Goal: Information Seeking & Learning: Learn about a topic

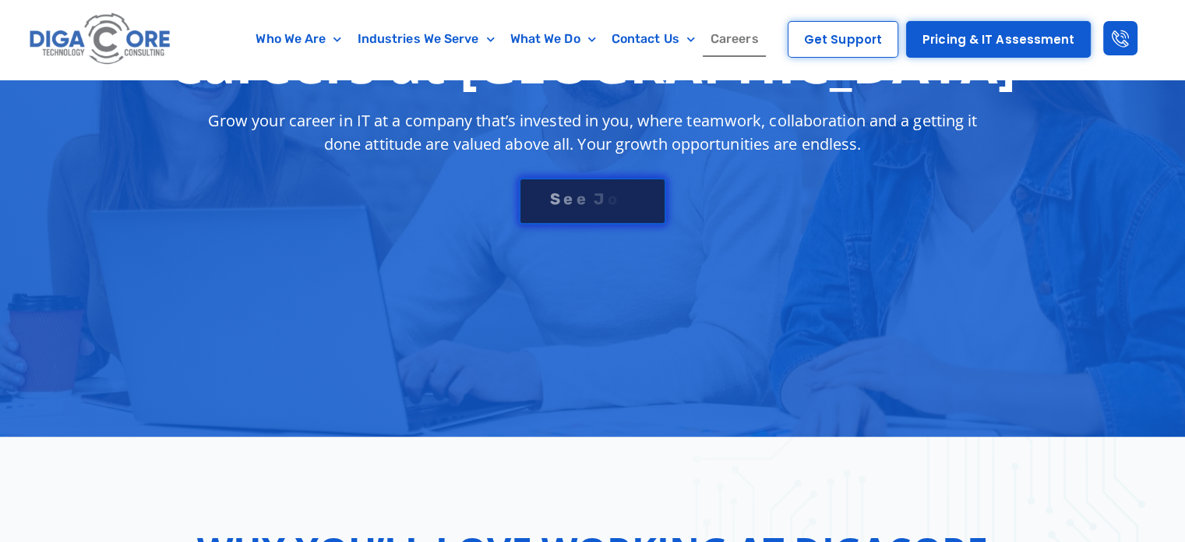
click at [598, 198] on div "S e e J [PERSON_NAME]" at bounding box center [592, 199] width 112 height 16
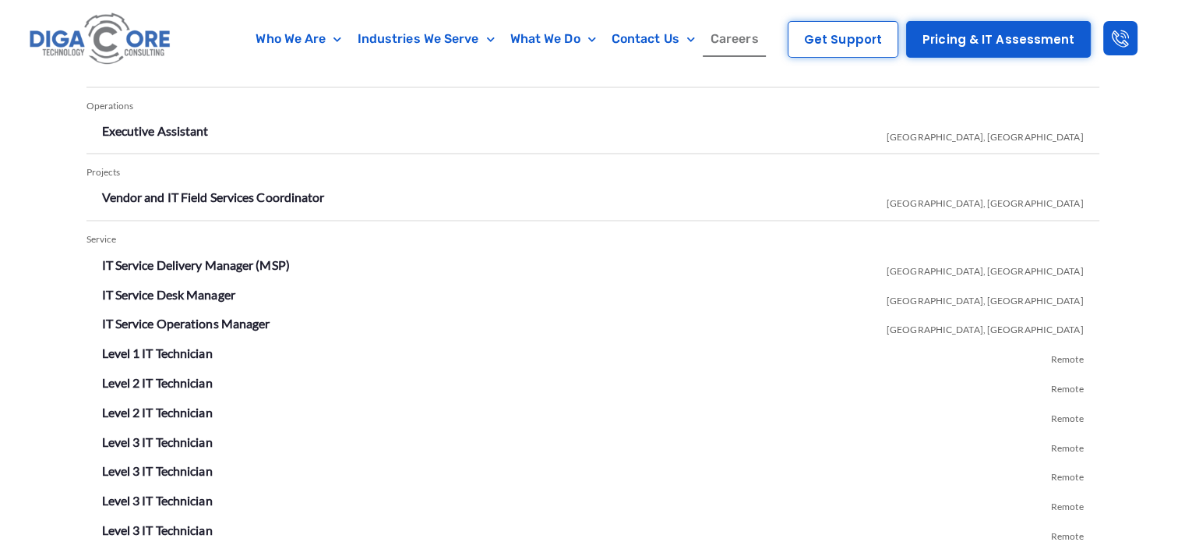
scroll to position [2824, 0]
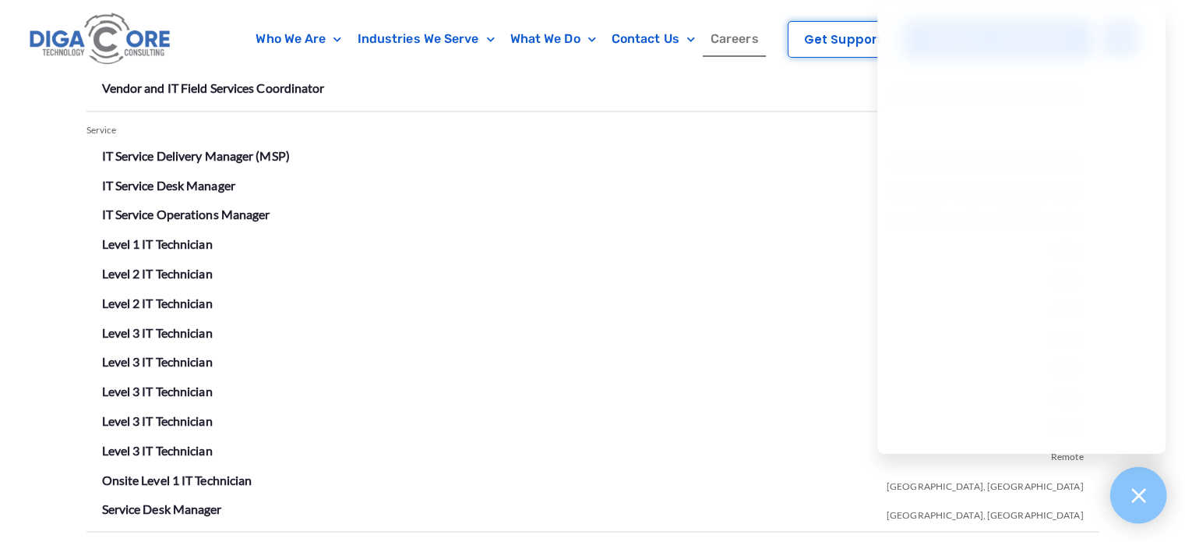
click at [1131, 496] on icon at bounding box center [1138, 495] width 20 height 20
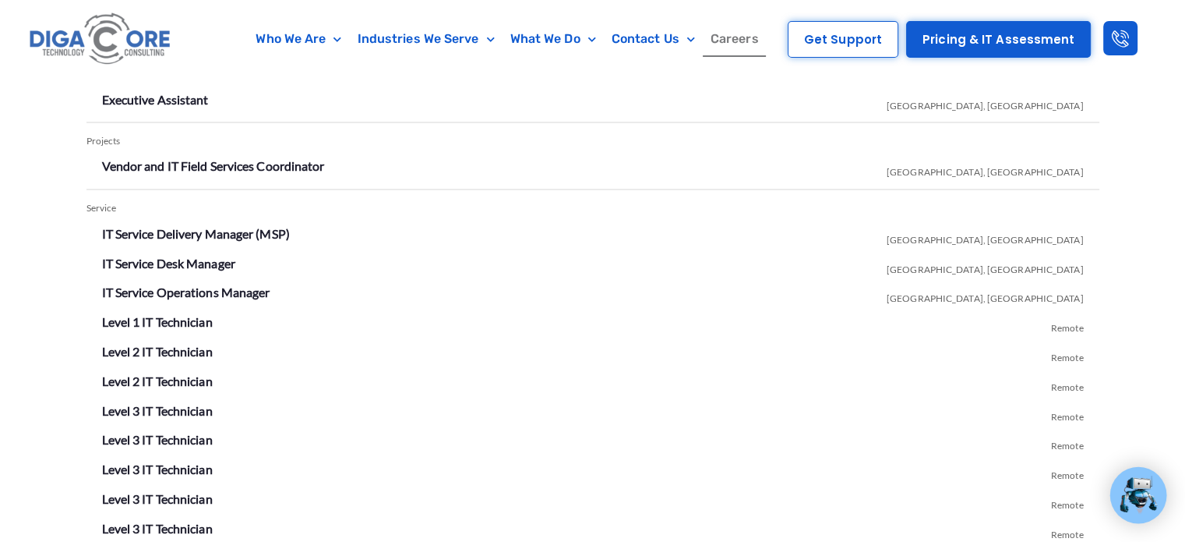
scroll to position [2746, 0]
click at [217, 231] on link "IT Service Delivery Manager (MSP)" at bounding box center [196, 232] width 188 height 15
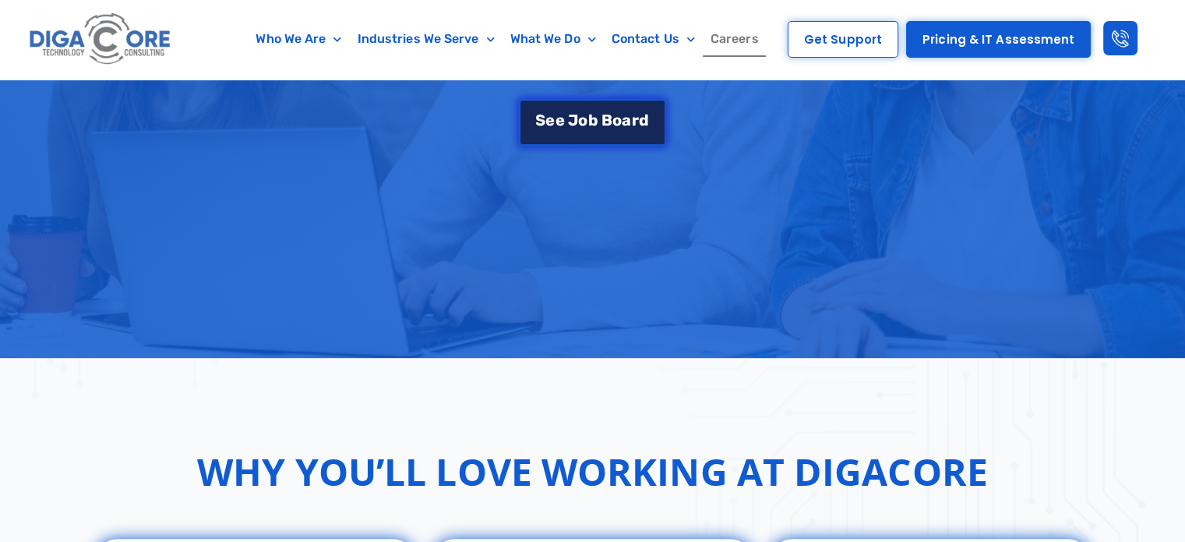
click at [627, 108] on link "S e e J [PERSON_NAME]" at bounding box center [592, 122] width 146 height 47
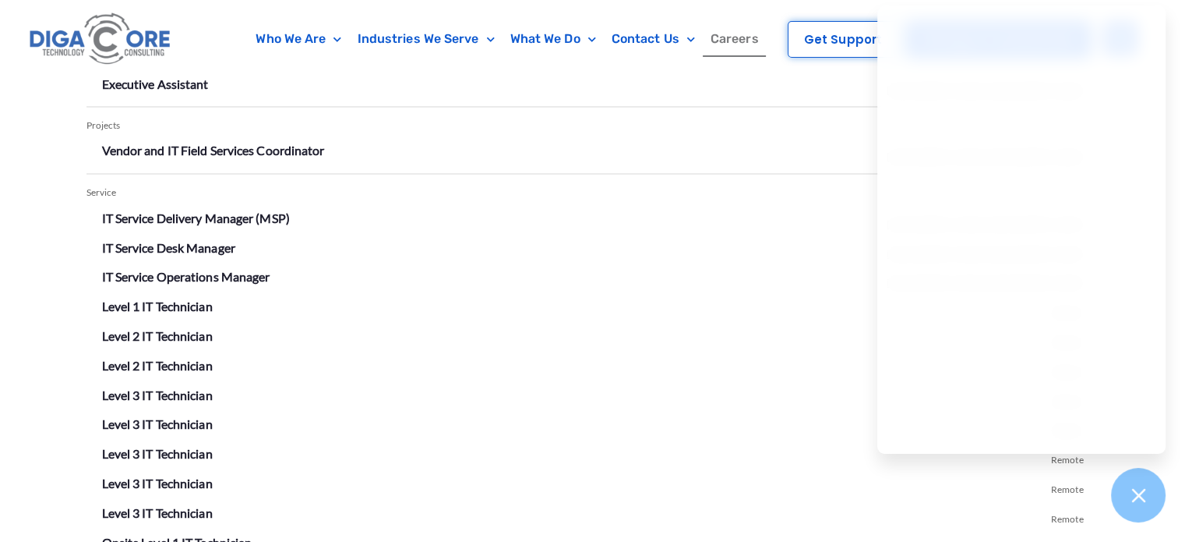
scroll to position [2746, 0]
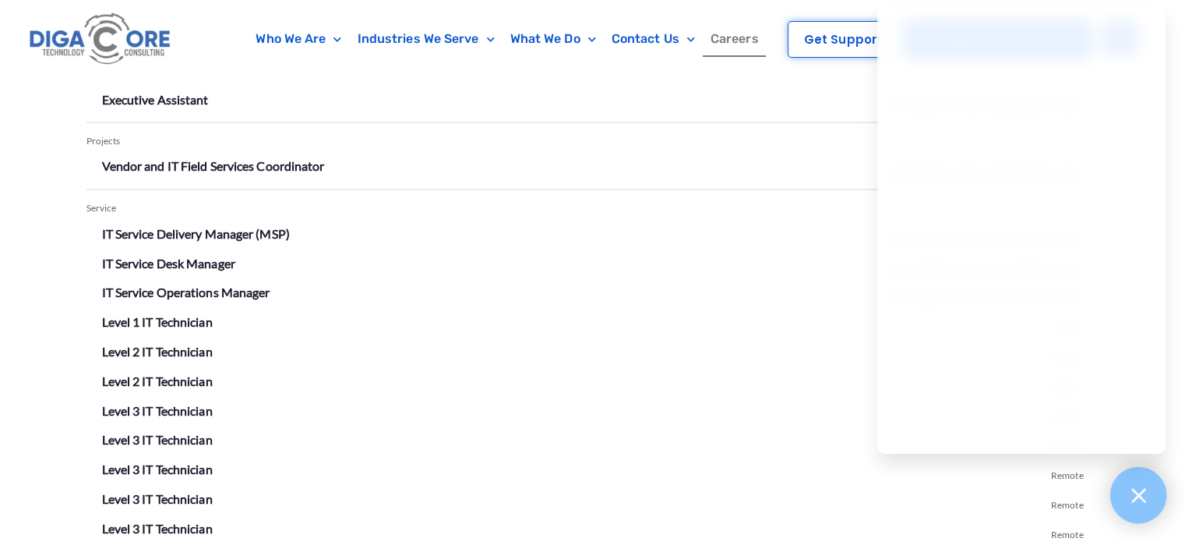
click at [1145, 485] on icon at bounding box center [1138, 495] width 20 height 20
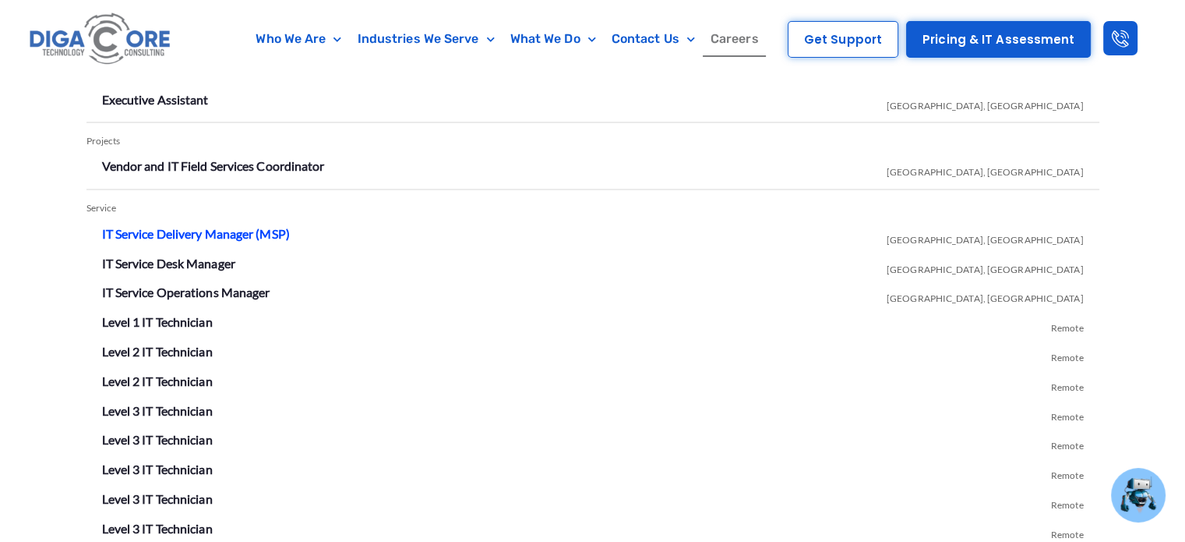
click at [215, 228] on link "IT Service Delivery Manager (MSP)" at bounding box center [196, 232] width 188 height 15
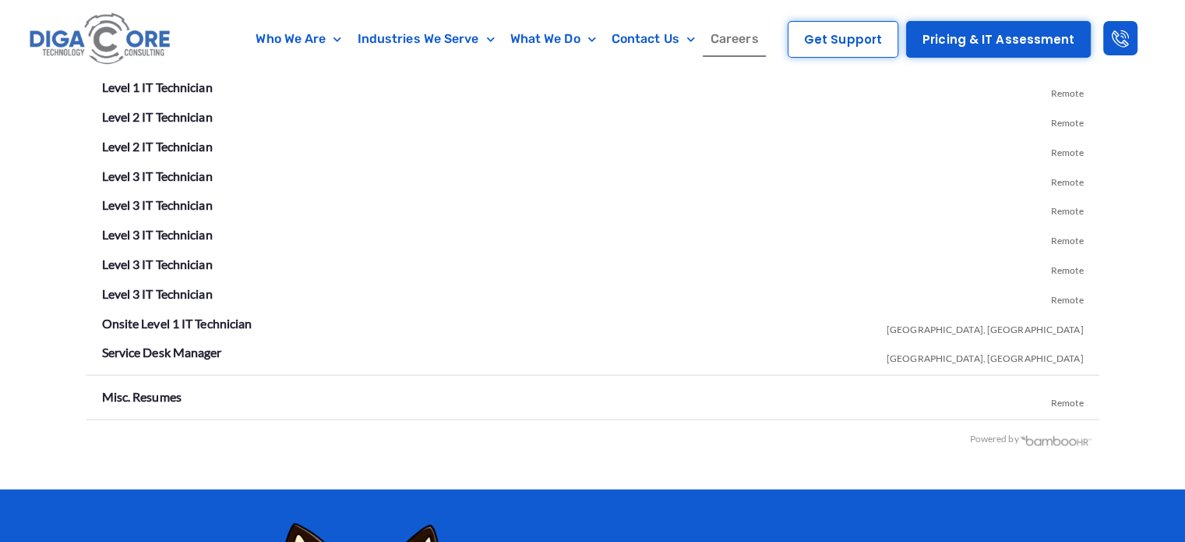
scroll to position [2902, 0]
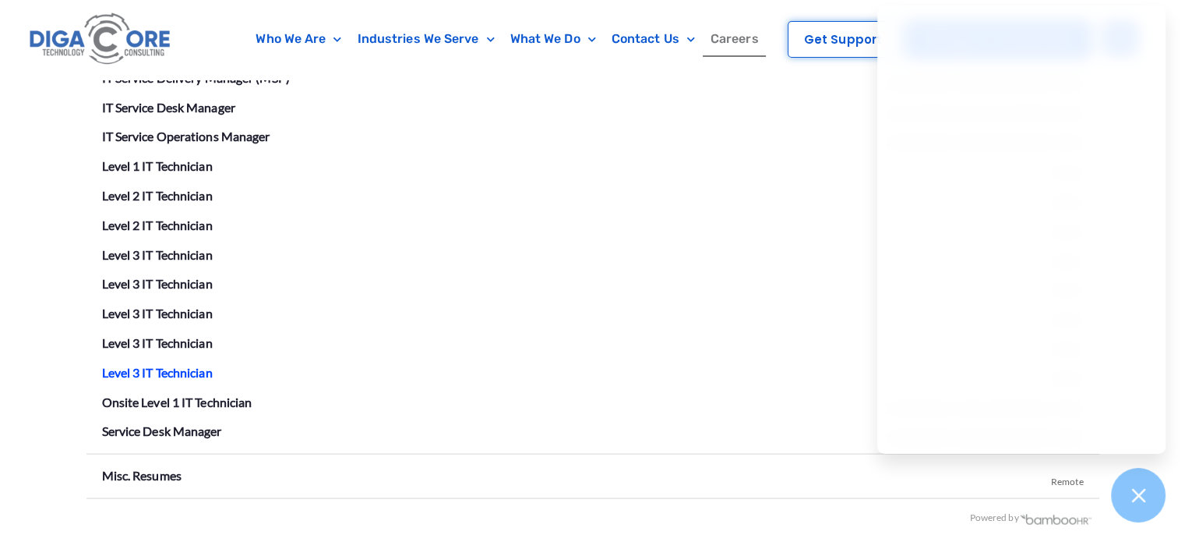
click at [178, 365] on link "Level 3 IT Technician" at bounding box center [157, 371] width 111 height 15
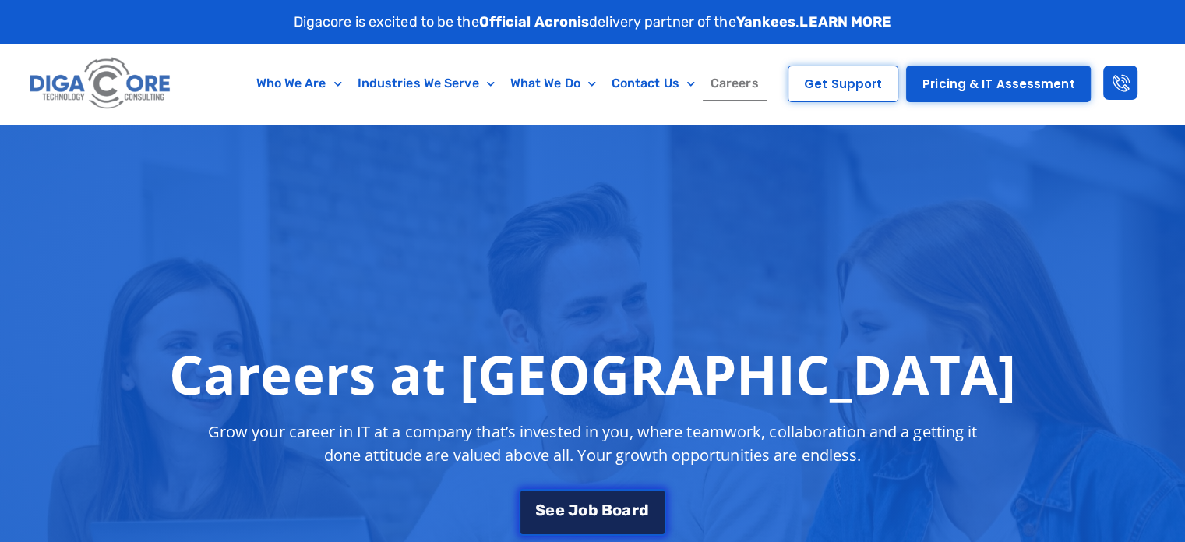
click at [579, 506] on span "o" at bounding box center [582, 510] width 9 height 16
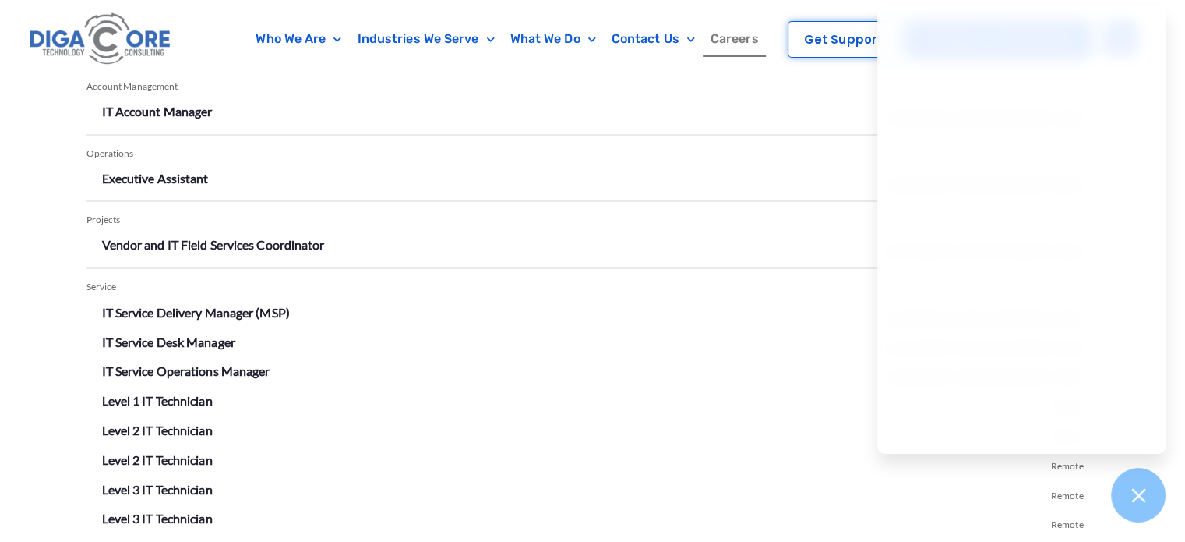
scroll to position [2668, 0]
drag, startPoint x: 1146, startPoint y: 505, endPoint x: 1145, endPoint y: 492, distance: 13.3
click at [1146, 505] on div at bounding box center [1138, 495] width 57 height 57
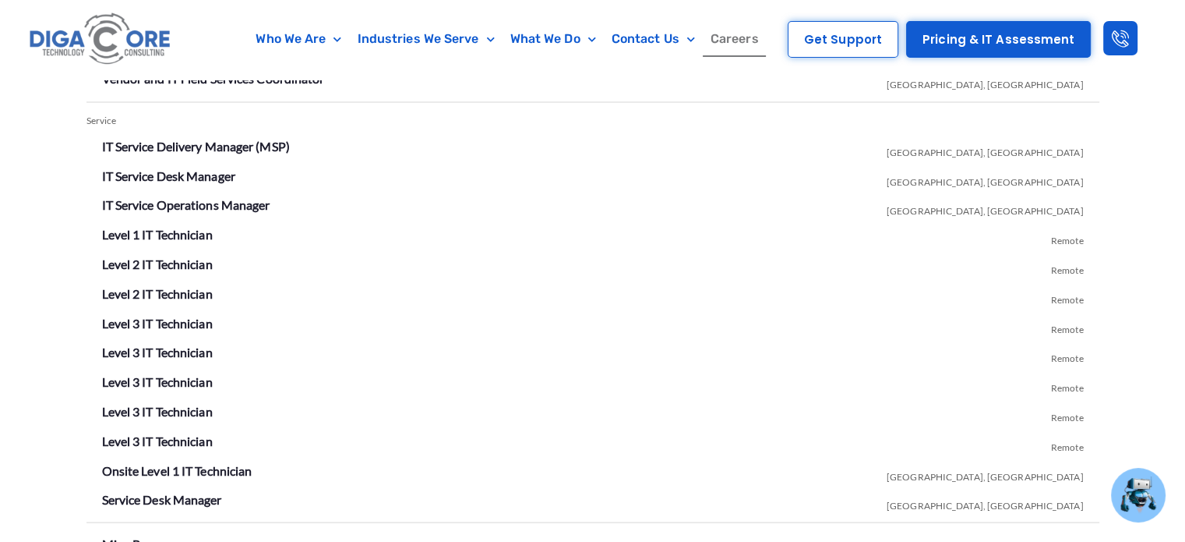
scroll to position [2835, 0]
drag, startPoint x: 171, startPoint y: 379, endPoint x: 192, endPoint y: 361, distance: 28.7
click at [171, 379] on link "Level 3 IT Technician" at bounding box center [157, 379] width 111 height 15
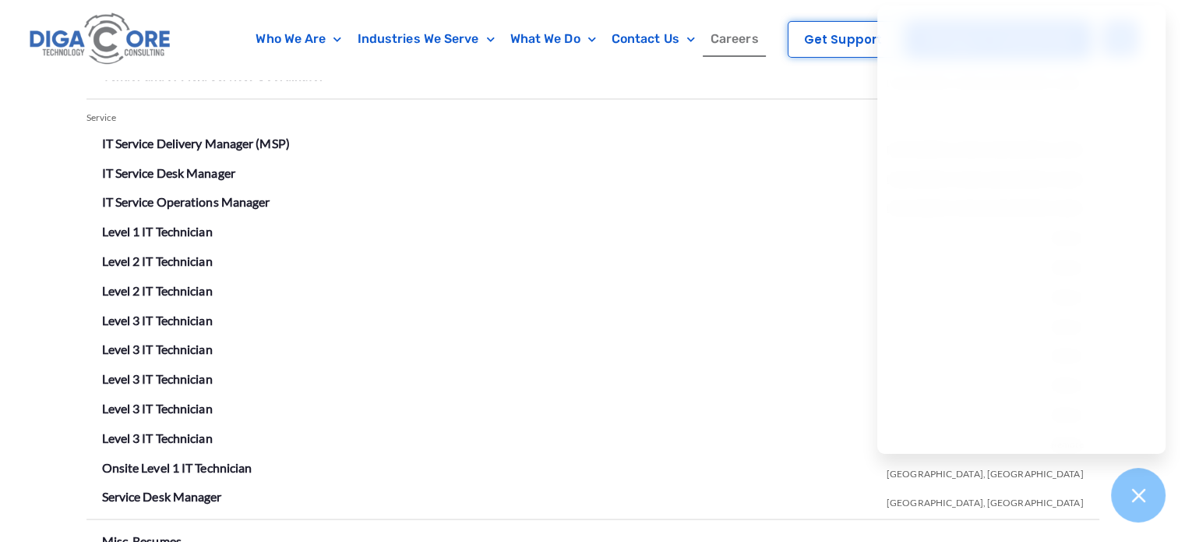
scroll to position [2835, 0]
